Goal: Task Accomplishment & Management: Manage account settings

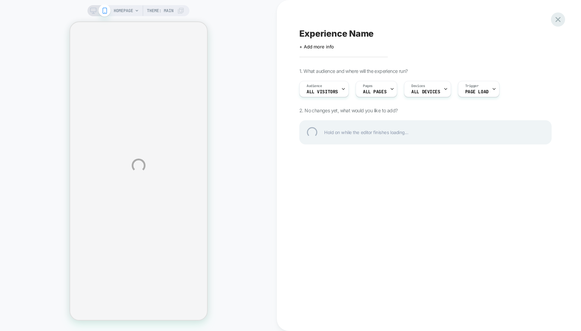
click at [557, 20] on div at bounding box center [558, 19] width 14 height 14
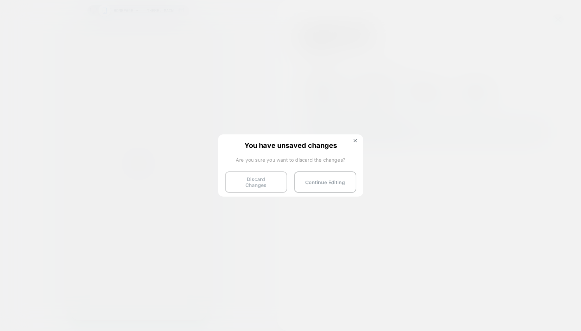
click at [273, 175] on button "Discard Changes" at bounding box center [256, 181] width 62 height 21
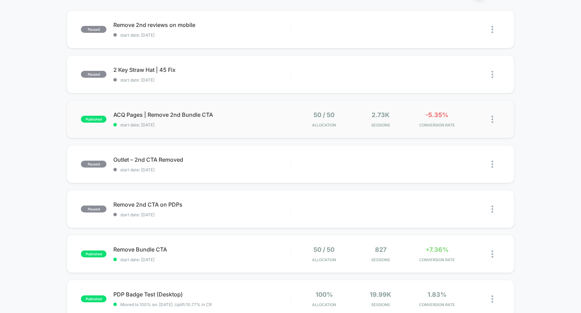
scroll to position [66, 0]
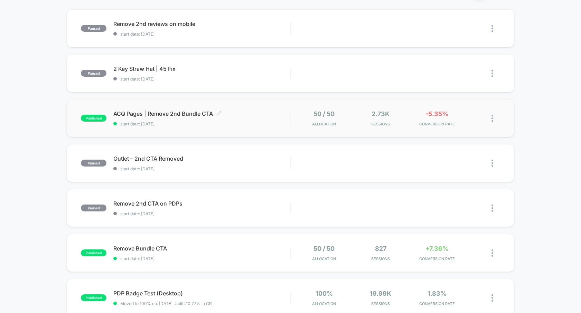
click at [145, 115] on span "ACQ Pages | Remove 2nd Bundle CTA Click to edit experience details" at bounding box center [201, 113] width 177 height 7
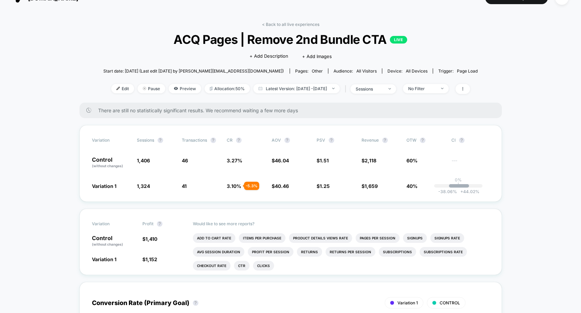
scroll to position [11, 0]
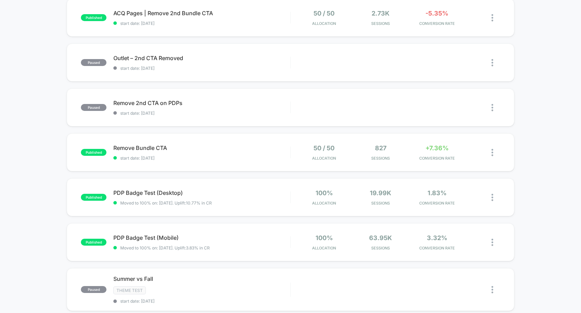
scroll to position [177, 0]
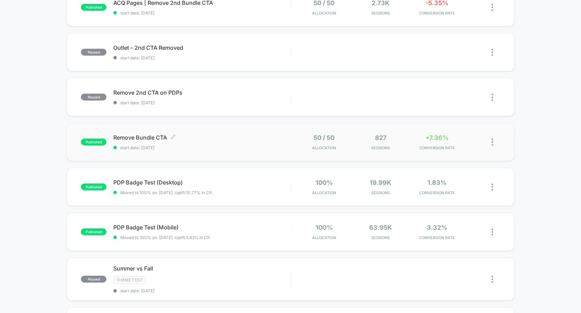
click at [144, 139] on span "Remove Bundle CTA Click to edit experience details" at bounding box center [201, 137] width 177 height 7
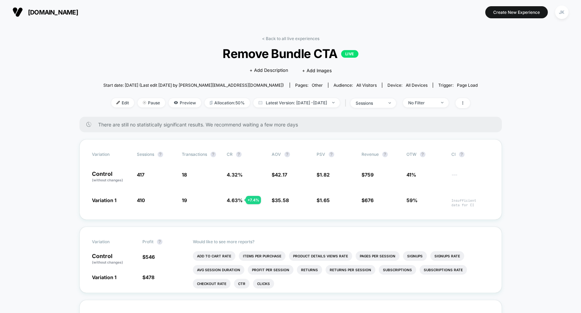
click at [254, 57] on span "Remove Bundle CTA LIVE" at bounding box center [290, 53] width 337 height 15
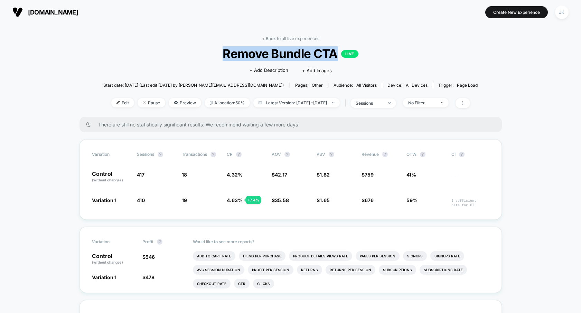
click at [254, 57] on span "Remove Bundle CTA LIVE" at bounding box center [290, 53] width 337 height 15
click at [254, 55] on span "Remove Bundle CTA LIVE" at bounding box center [290, 53] width 337 height 15
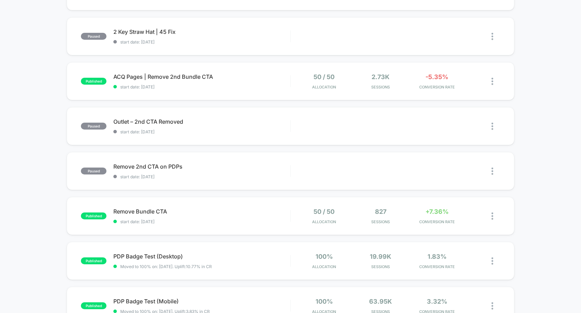
scroll to position [107, 0]
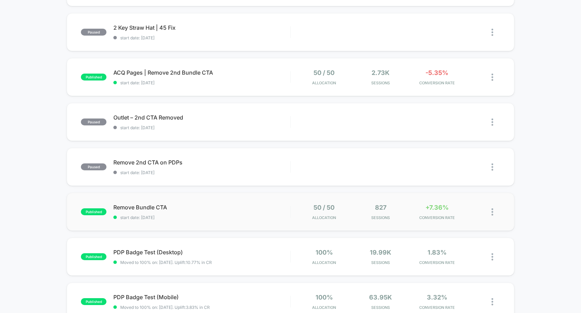
click at [156, 204] on span "Remove Bundle CTA" at bounding box center [201, 207] width 177 height 7
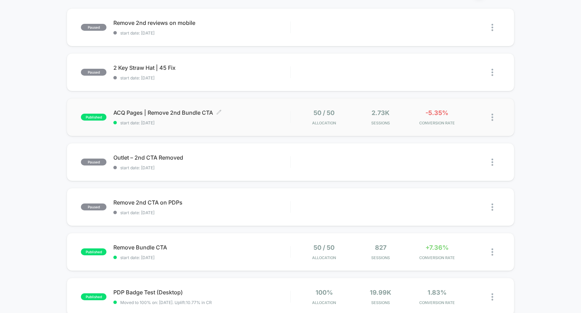
scroll to position [69, 0]
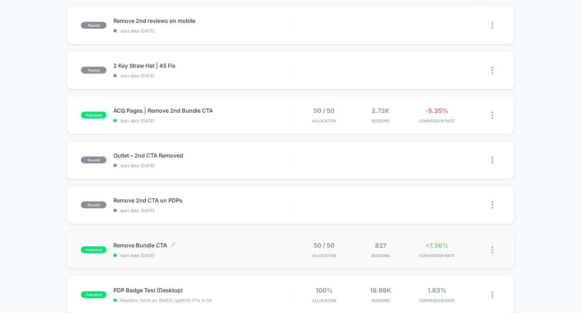
click at [155, 246] on span "Remove Bundle CTA Click to edit experience details" at bounding box center [201, 245] width 177 height 7
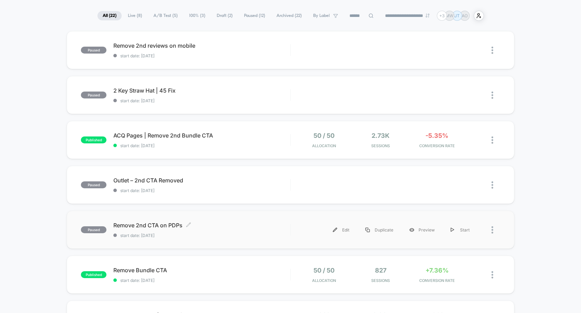
scroll to position [44, 0]
